Goal: Find specific page/section: Find specific page/section

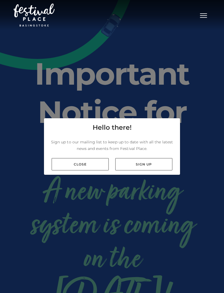
click at [86, 170] on link "Close" at bounding box center [80, 164] width 57 height 12
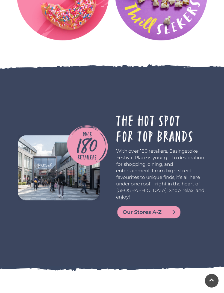
scroll to position [1074, 0]
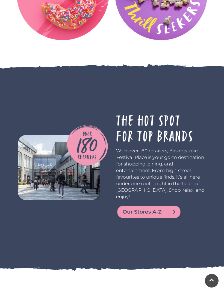
click at [154, 218] on img at bounding box center [149, 211] width 66 height 13
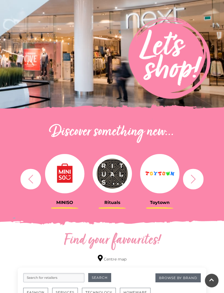
scroll to position [79, 0]
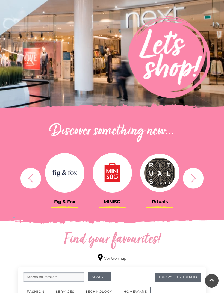
click at [191, 177] on icon "button" at bounding box center [193, 178] width 10 height 10
click at [191, 179] on icon "button" at bounding box center [193, 178] width 10 height 10
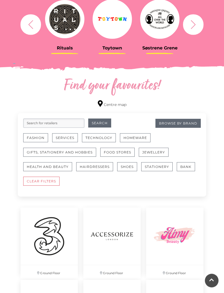
scroll to position [233, 0]
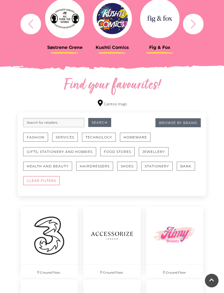
click at [134, 137] on button "Homeware" at bounding box center [135, 137] width 31 height 9
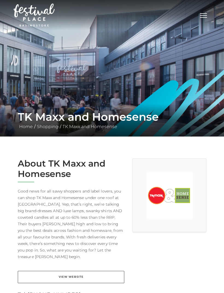
click at [100, 129] on link "TK Maxx and Homesense" at bounding box center [89, 126] width 57 height 5
click at [50, 124] on link "Shopping" at bounding box center [47, 126] width 24 height 5
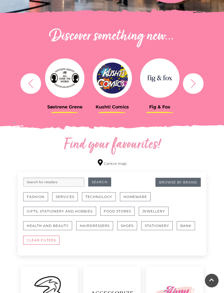
scroll to position [174, 0]
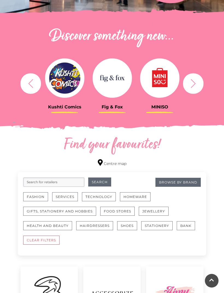
click at [138, 194] on button "Homeware" at bounding box center [135, 196] width 31 height 9
